Goal: Information Seeking & Learning: Learn about a topic

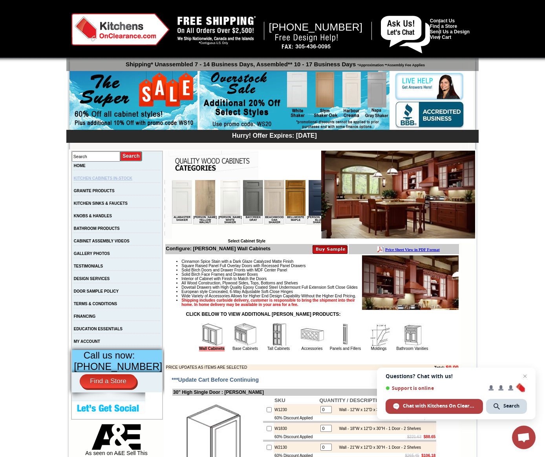
click at [132, 178] on link "KITCHEN CABINETS IN-STOCK" at bounding box center [103, 178] width 58 height 4
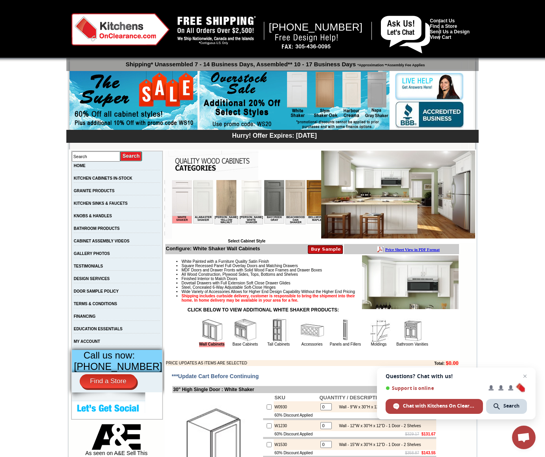
click at [238, 334] on img at bounding box center [245, 331] width 24 height 24
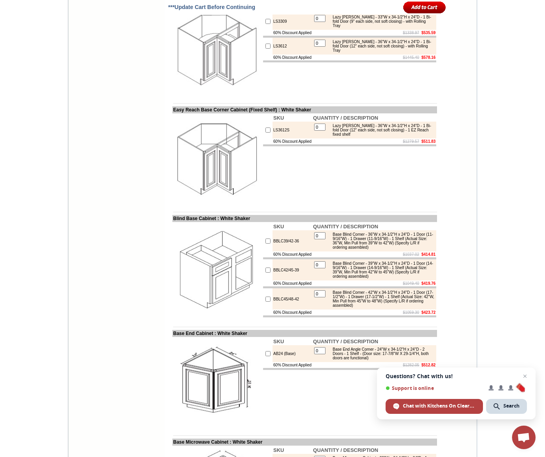
scroll to position [1557, 0]
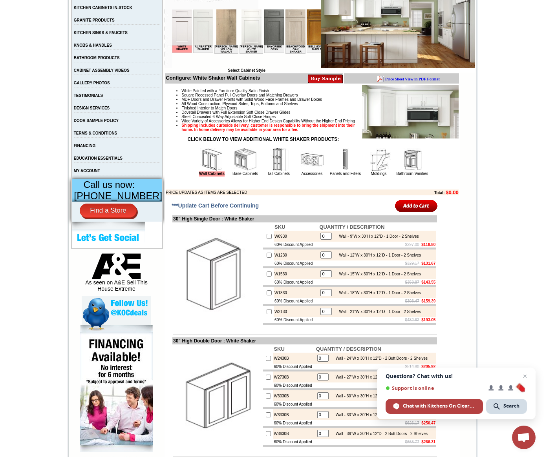
scroll to position [174, 0]
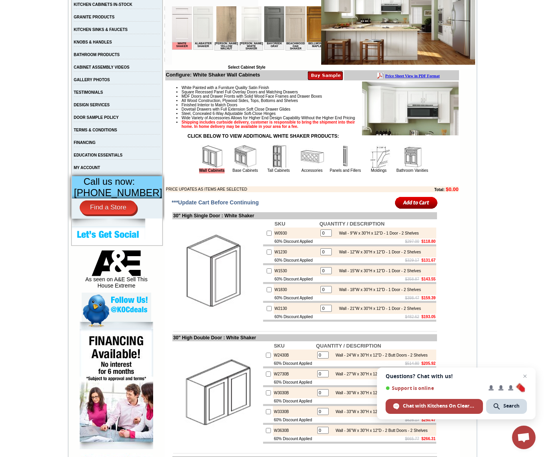
click at [237, 168] on img at bounding box center [245, 157] width 24 height 24
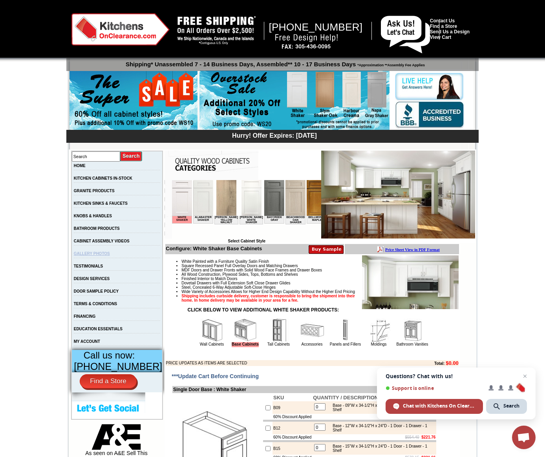
click at [110, 255] on link "GALLERY PHOTOS" at bounding box center [92, 254] width 36 height 4
